Goal: Find specific page/section: Find specific page/section

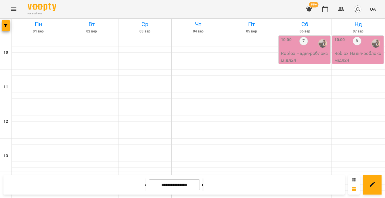
scroll to position [174, 0]
click at [5, 23] on button "button" at bounding box center [6, 26] width 8 height 12
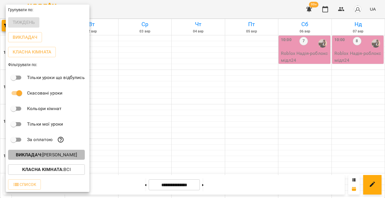
click at [65, 151] on button "Викладач : [PERSON_NAME]" at bounding box center [46, 155] width 77 height 10
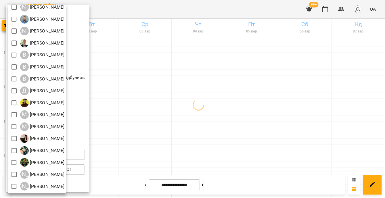
scroll to position [39, 0]
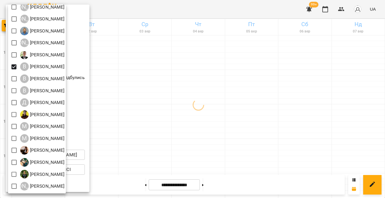
click at [207, 100] on div at bounding box center [192, 99] width 385 height 198
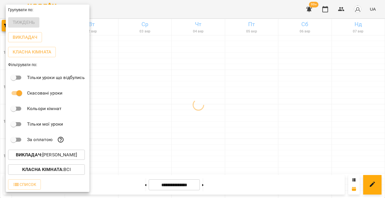
click at [211, 85] on div at bounding box center [192, 99] width 385 height 198
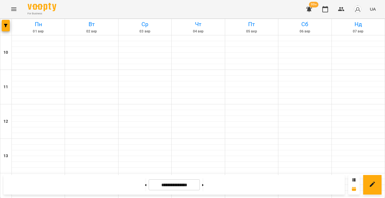
scroll to position [195, 0]
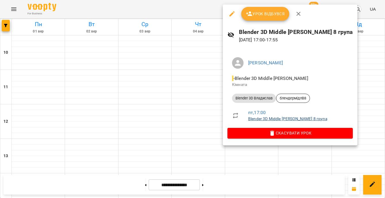
click at [272, 118] on link "Blender 3D Middle [PERSON_NAME] 8 група" at bounding box center [287, 119] width 79 height 5
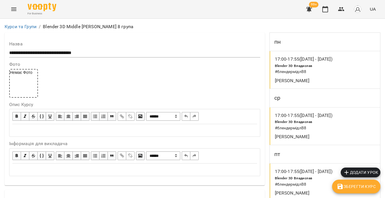
click at [329, 9] on button "button" at bounding box center [326, 9] width 14 height 14
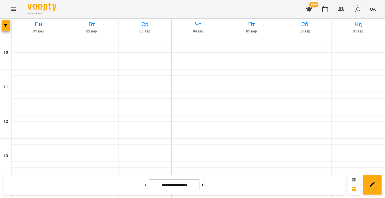
scroll to position [210, 0]
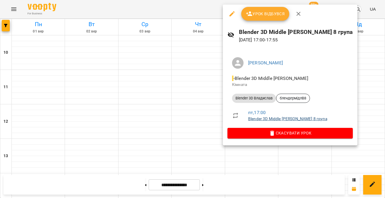
click at [277, 117] on link "Blender 3D Middle [PERSON_NAME] 8 група" at bounding box center [287, 119] width 79 height 5
